Goal: Find specific page/section: Find specific page/section

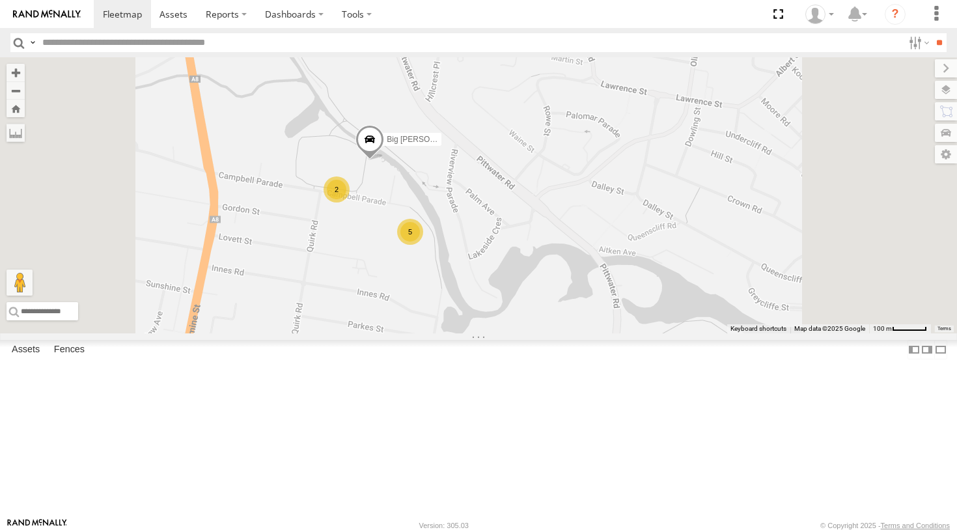
drag, startPoint x: 537, startPoint y: 232, endPoint x: 532, endPoint y: 342, distance: 110.2
click at [532, 333] on div "Big [PERSON_NAME] 2 5" at bounding box center [478, 195] width 957 height 276
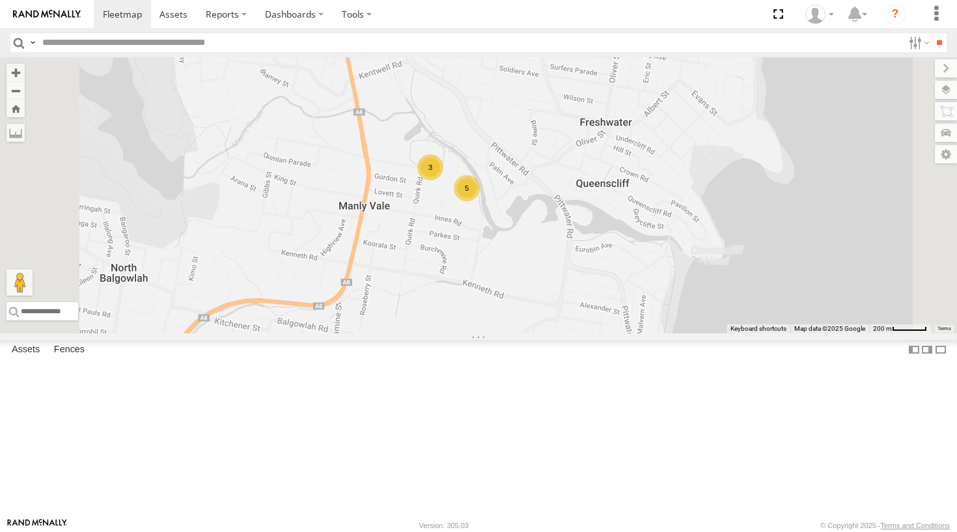
drag, startPoint x: 610, startPoint y: 215, endPoint x: 650, endPoint y: 195, distance: 44.3
click at [650, 195] on div "3 5" at bounding box center [478, 195] width 957 height 276
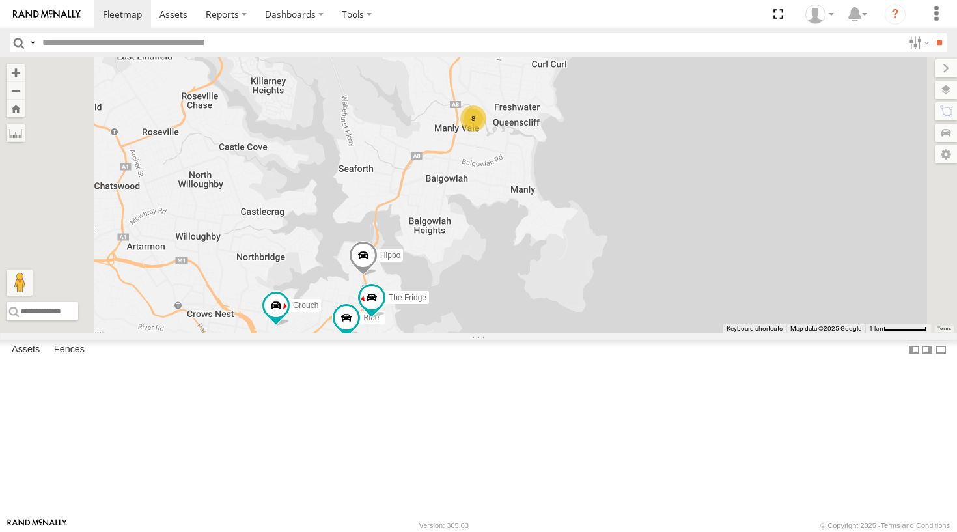
click at [648, 2] on section at bounding box center [524, 14] width 860 height 28
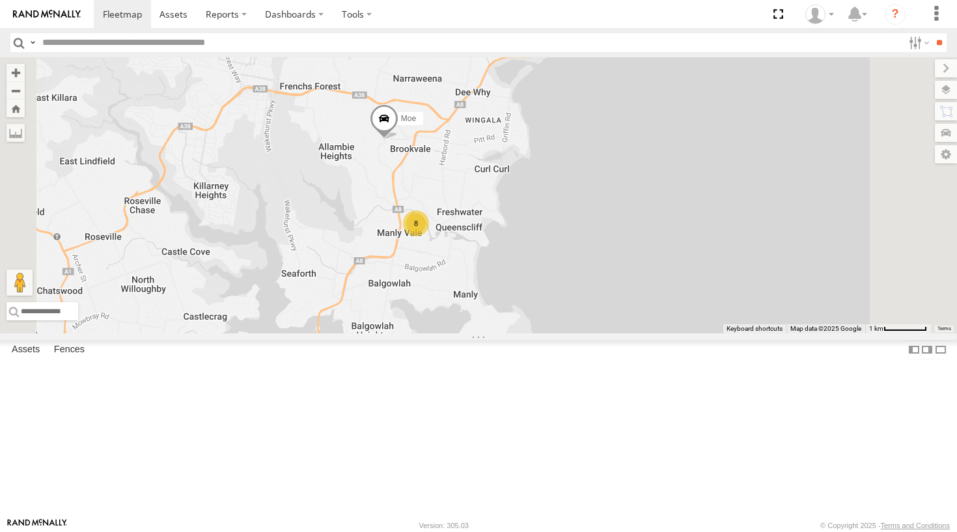
drag, startPoint x: 617, startPoint y: 189, endPoint x: 537, endPoint y: 345, distance: 175.6
click at [537, 333] on div "Grouch Hippo Blue 8 The Fridge Moe" at bounding box center [478, 195] width 957 height 276
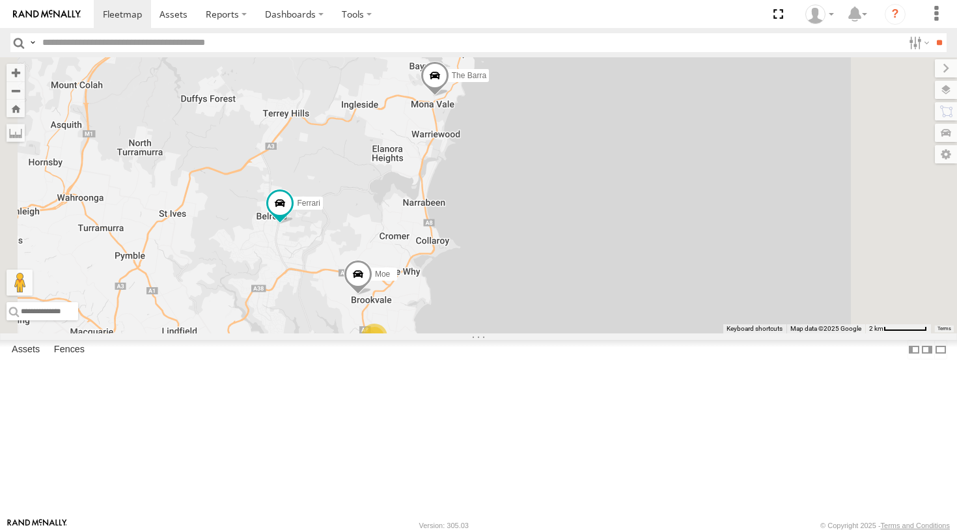
drag, startPoint x: 578, startPoint y: 263, endPoint x: 568, endPoint y: 339, distance: 76.2
click at [568, 333] on div "Grouch Blue Moe Ferrari 2 8 The Barra" at bounding box center [478, 195] width 957 height 276
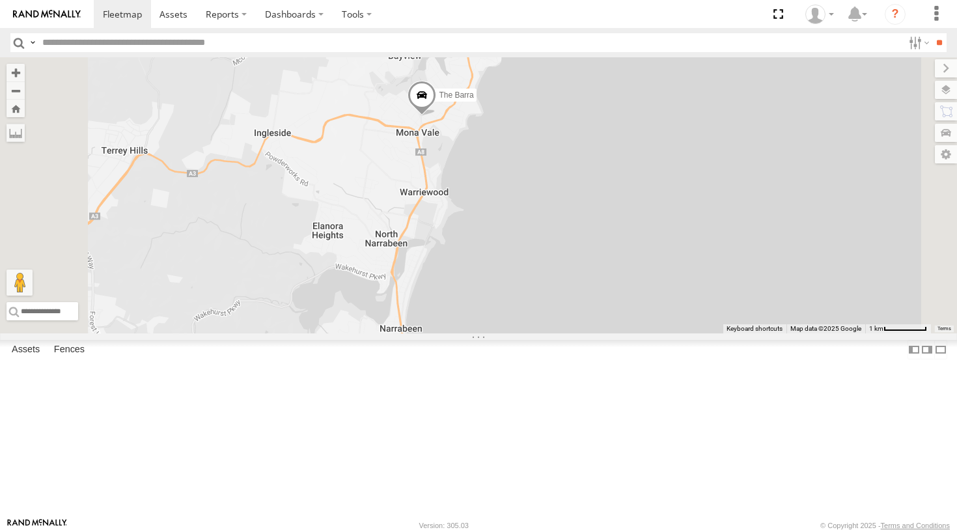
drag, startPoint x: 606, startPoint y: 180, endPoint x: 593, endPoint y: 238, distance: 60.0
click at [593, 238] on div "The Barra" at bounding box center [478, 195] width 957 height 276
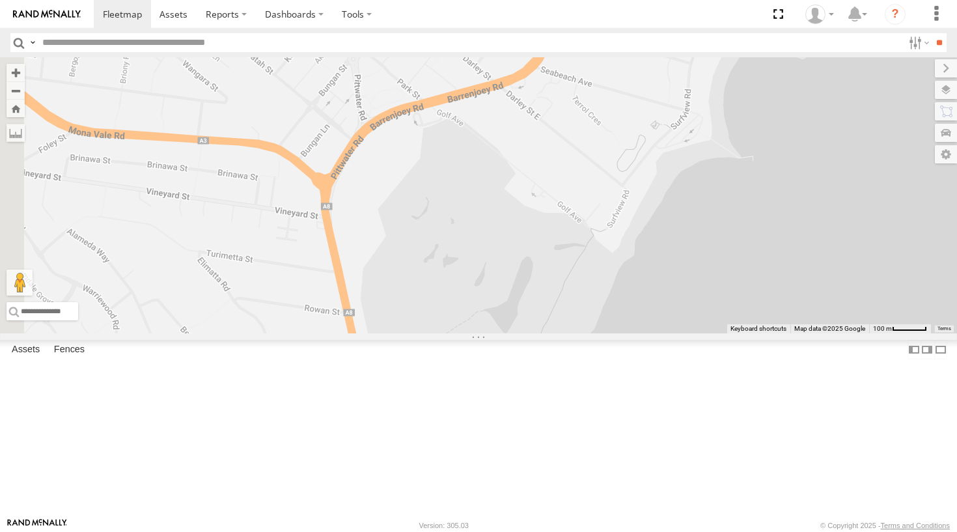
drag, startPoint x: 571, startPoint y: 156, endPoint x: 559, endPoint y: 198, distance: 43.9
click at [559, 198] on div "The Barra" at bounding box center [478, 195] width 957 height 276
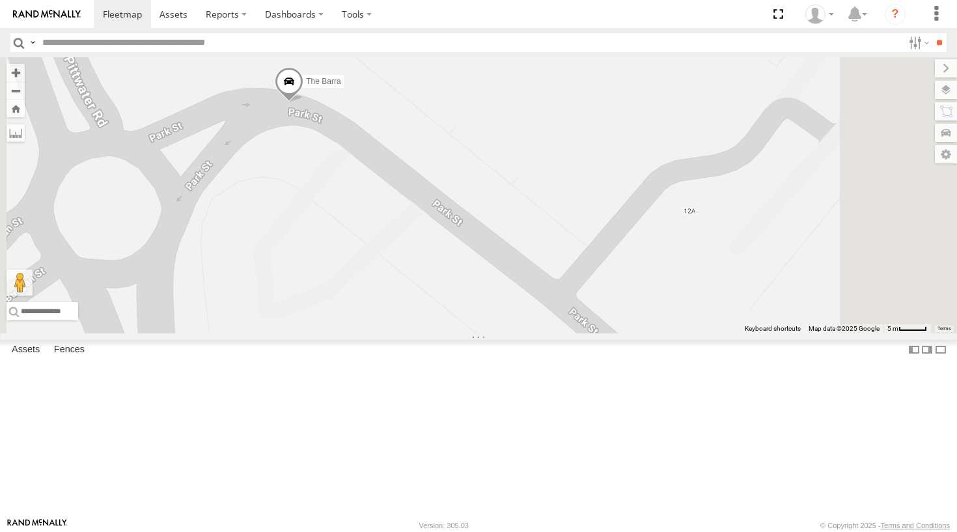
drag, startPoint x: 490, startPoint y: 137, endPoint x: 492, endPoint y: 274, distance: 136.8
click at [492, 274] on div "The Barra" at bounding box center [478, 195] width 957 height 276
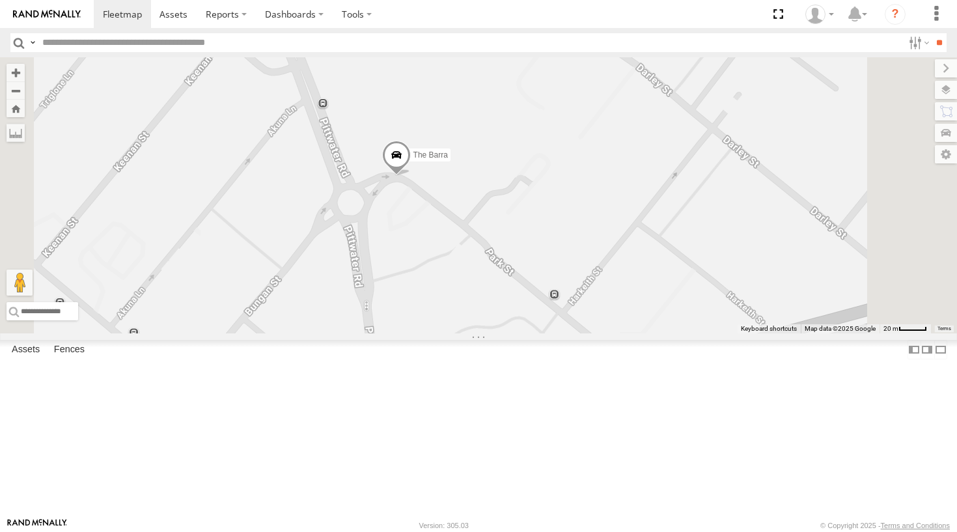
drag, startPoint x: 527, startPoint y: 255, endPoint x: 593, endPoint y: 307, distance: 83.9
click at [593, 307] on div "The Barra" at bounding box center [478, 195] width 957 height 276
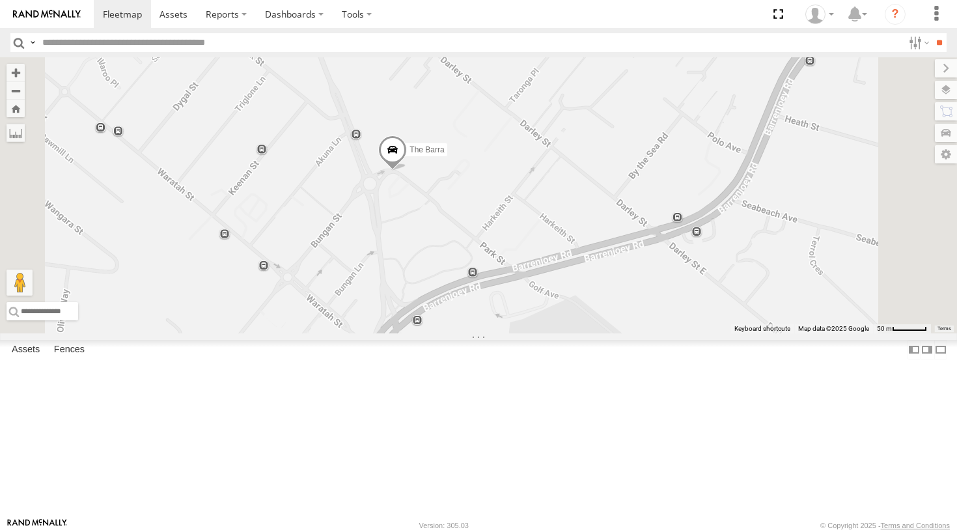
drag, startPoint x: 614, startPoint y: 247, endPoint x: 593, endPoint y: 256, distance: 22.7
click at [593, 256] on div "The Barra" at bounding box center [478, 195] width 957 height 276
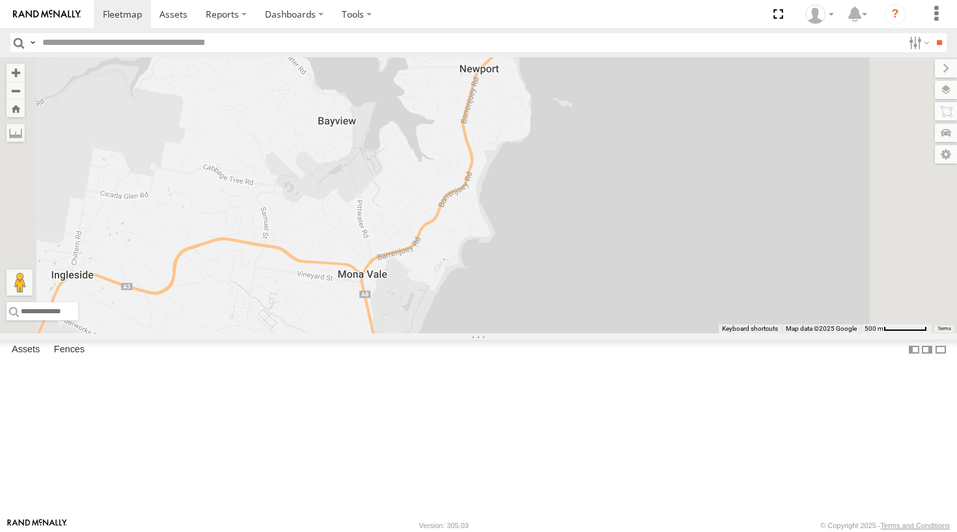
drag, startPoint x: 631, startPoint y: 294, endPoint x: 509, endPoint y: 391, distance: 156.6
click at [509, 333] on div at bounding box center [478, 195] width 957 height 276
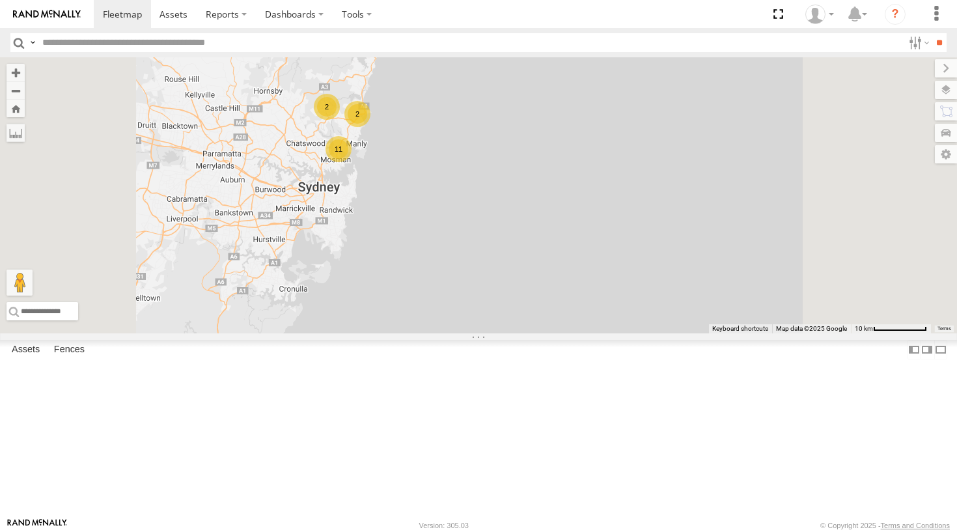
drag, startPoint x: 520, startPoint y: 227, endPoint x: 532, endPoint y: 143, distance: 85.5
click at [532, 143] on div "11 2 2" at bounding box center [478, 195] width 957 height 276
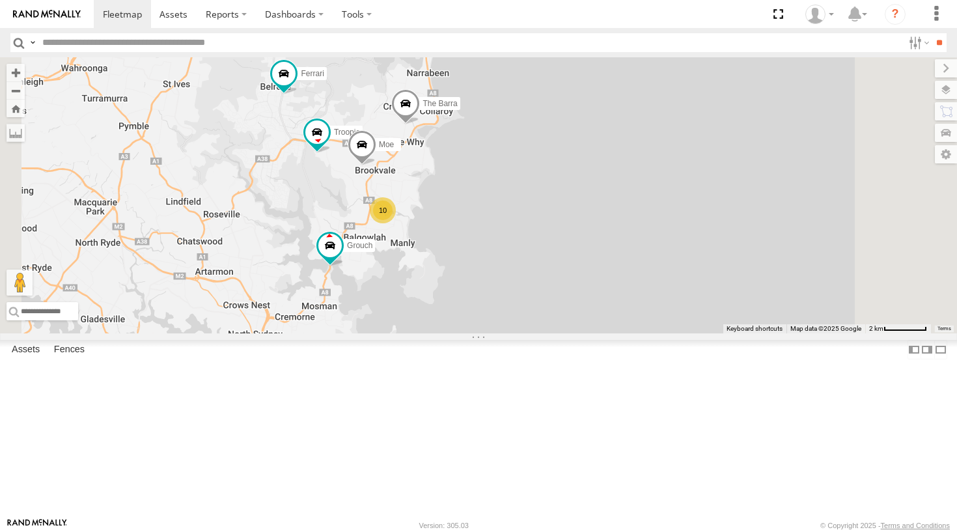
drag, startPoint x: 529, startPoint y: 220, endPoint x: 456, endPoint y: 247, distance: 77.9
click at [456, 247] on div "Grouch Ferrari Troopie The Barra Moe 10" at bounding box center [478, 195] width 957 height 276
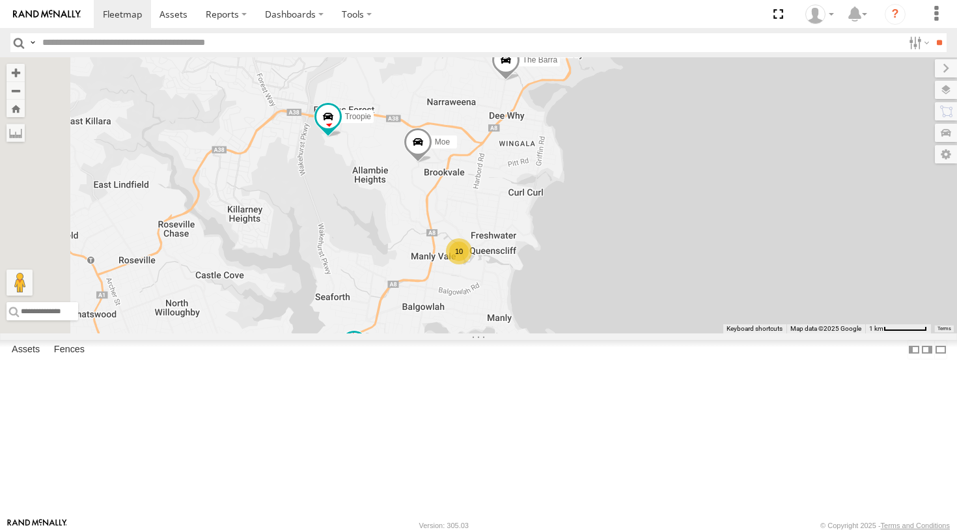
drag, startPoint x: 507, startPoint y: 301, endPoint x: 671, endPoint y: 301, distance: 164.1
click at [671, 301] on div "Grouch Ferrari Troopie The Barra Moe 10" at bounding box center [478, 195] width 957 height 276
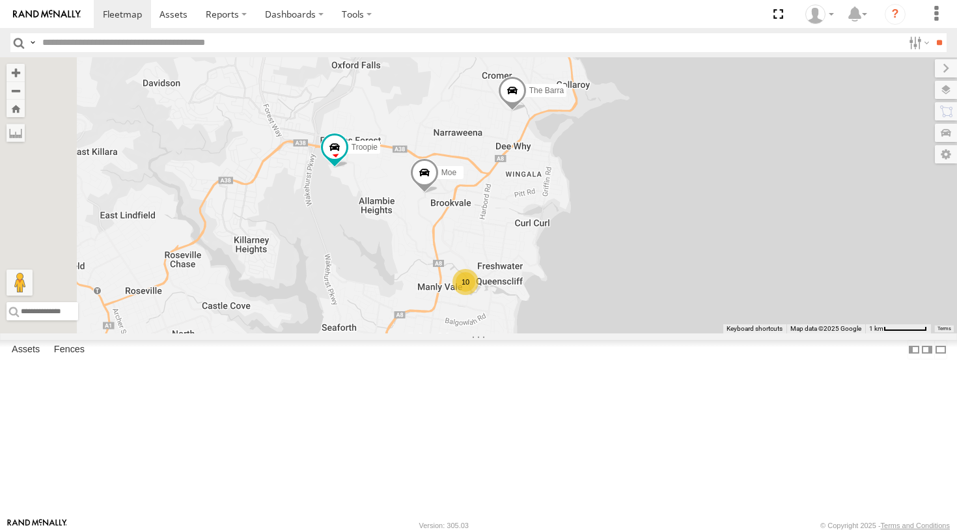
drag, startPoint x: 645, startPoint y: 259, endPoint x: 634, endPoint y: 303, distance: 45.7
click at [634, 303] on div "Grouch Ferrari Troopie The Barra Moe 10" at bounding box center [478, 195] width 957 height 276
